Goal: Task Accomplishment & Management: Manage account settings

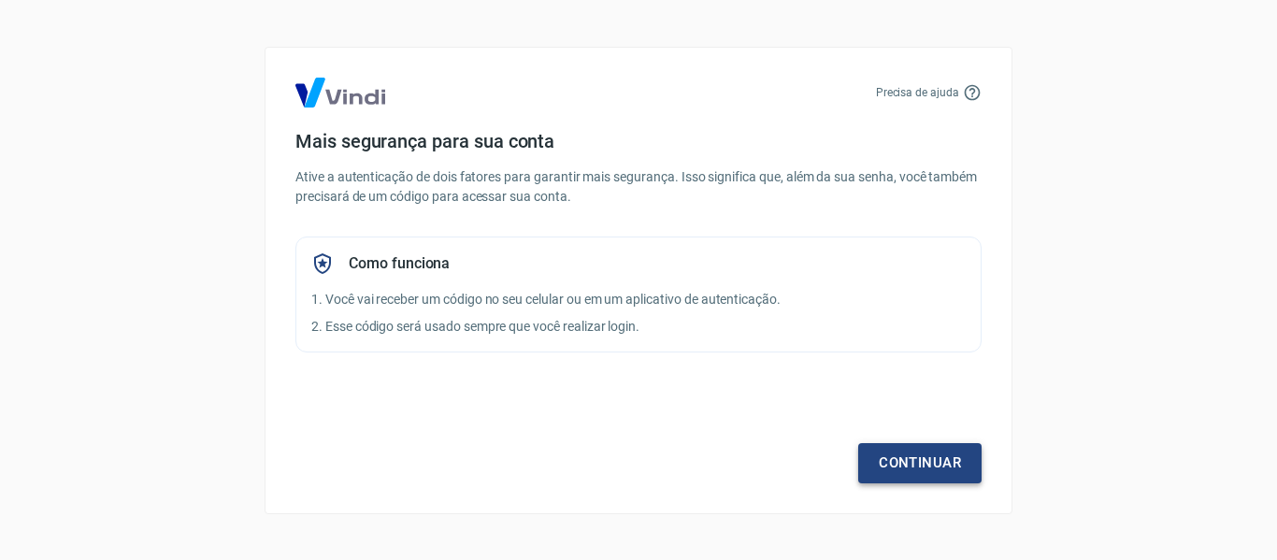
click at [920, 461] on link "Continuar" at bounding box center [919, 462] width 123 height 39
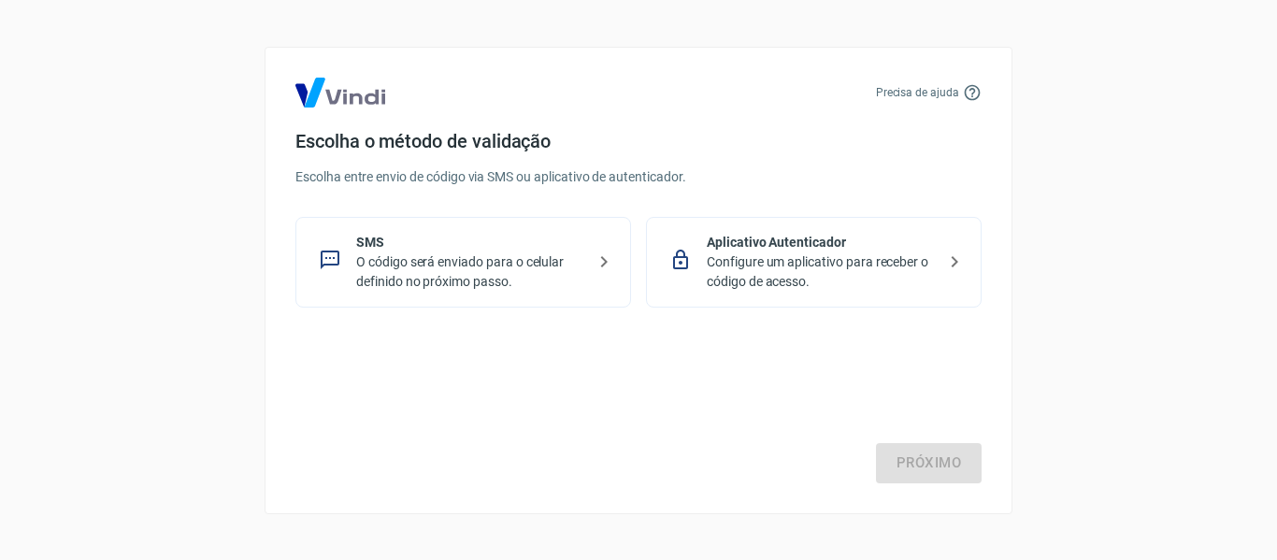
click at [426, 268] on p "O código será enviado para o celular definido no próximo passo." at bounding box center [470, 271] width 229 height 39
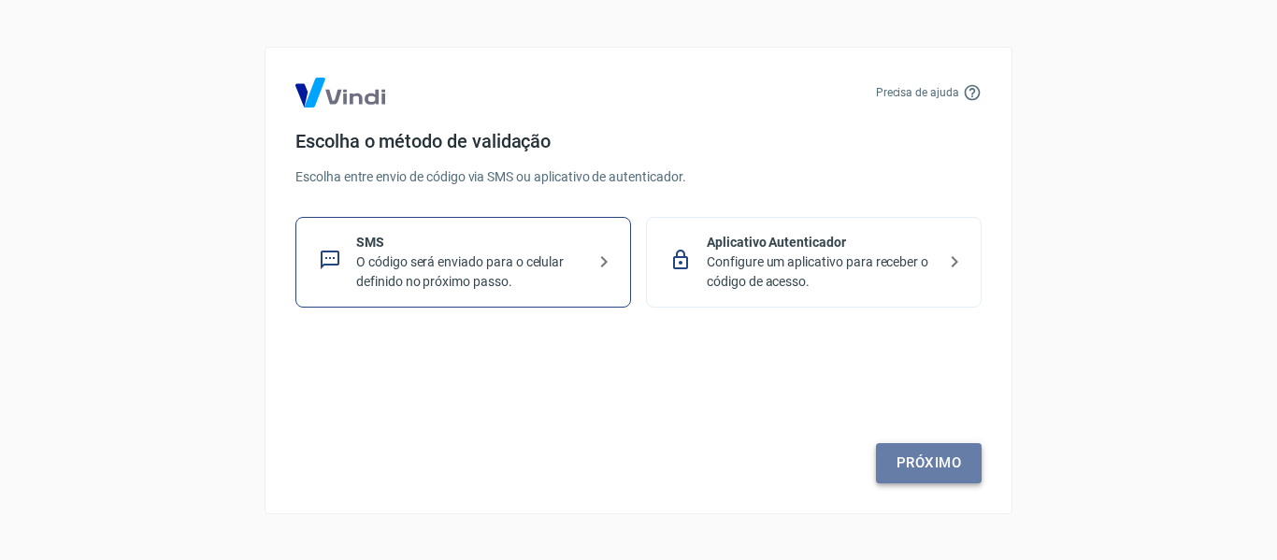
click at [923, 462] on link "Próximo" at bounding box center [929, 462] width 106 height 39
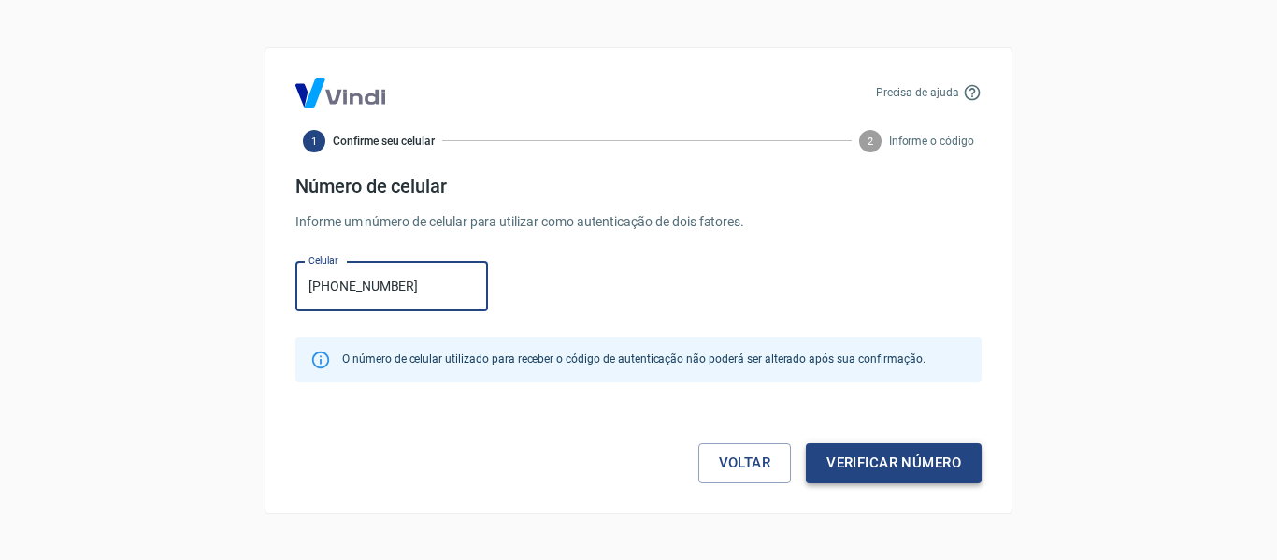
type input "[PHONE_NUMBER]"
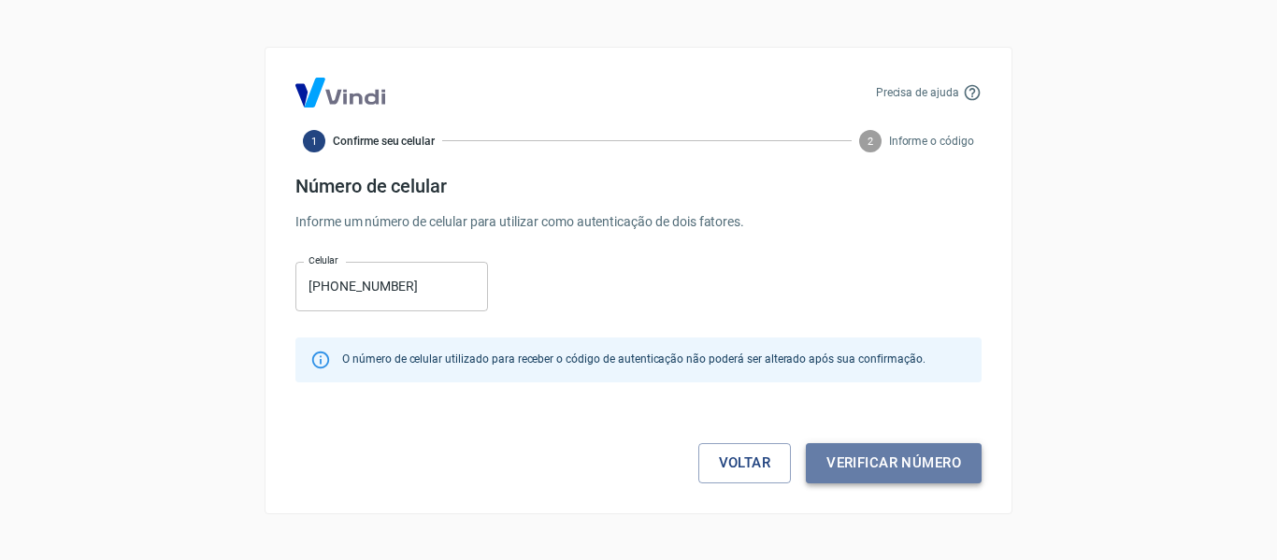
click at [851, 468] on button "Verificar número" at bounding box center [894, 462] width 176 height 39
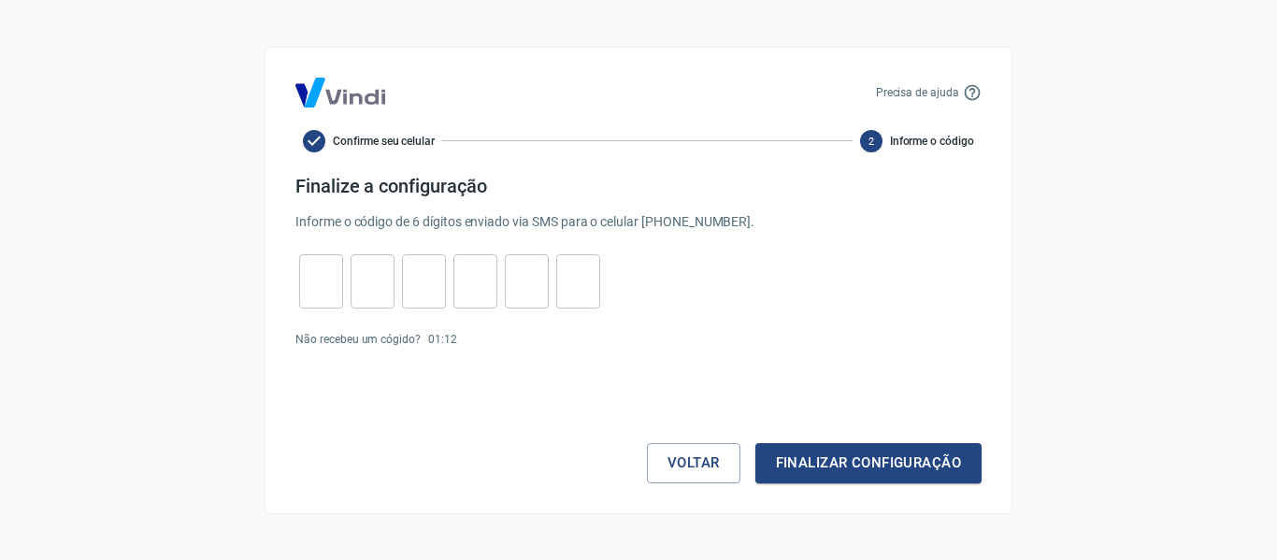
click at [338, 298] on input "tel" at bounding box center [321, 281] width 44 height 40
type input "3"
type input "2"
type input "3"
type input "7"
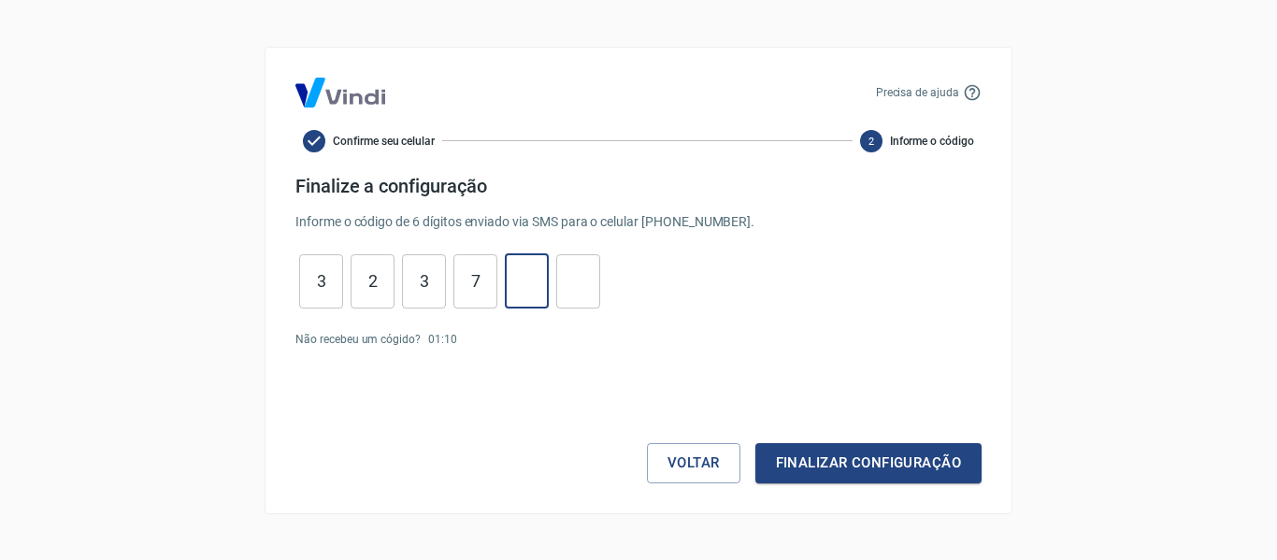
type input "5"
type input "2"
click at [833, 453] on button "Finalizar configuração" at bounding box center [869, 462] width 226 height 39
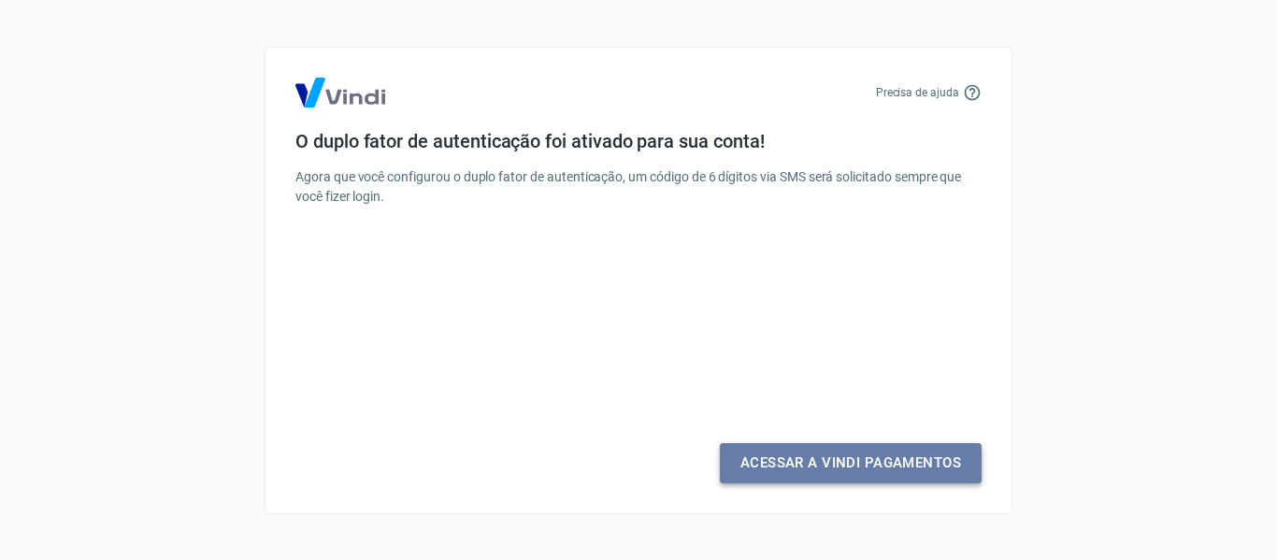
click at [785, 472] on link "Acessar a Vindi Pagamentos" at bounding box center [851, 462] width 262 height 39
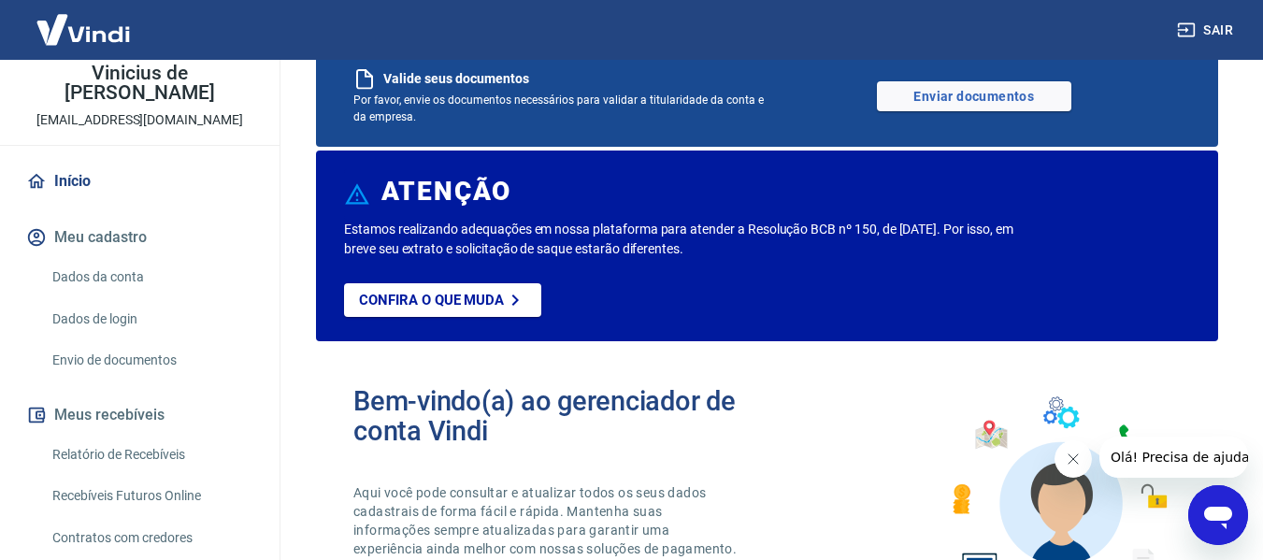
scroll to position [187, 0]
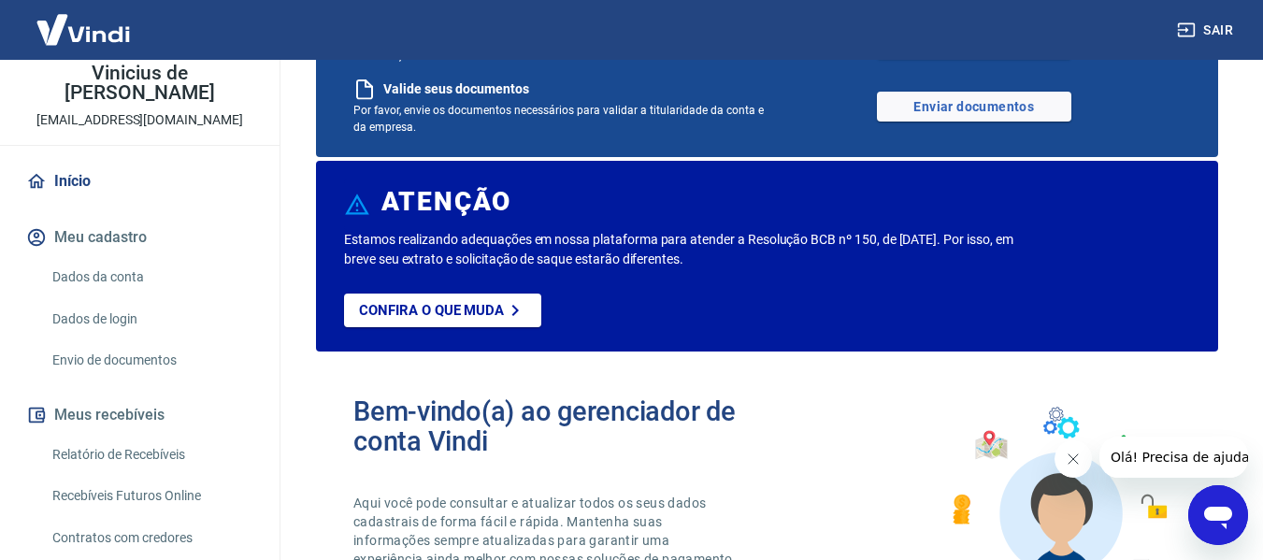
click at [1218, 5] on div "Sair" at bounding box center [631, 30] width 1263 height 60
click at [1214, 23] on button "Sair" at bounding box center [1206, 30] width 67 height 35
